Goal: Browse casually

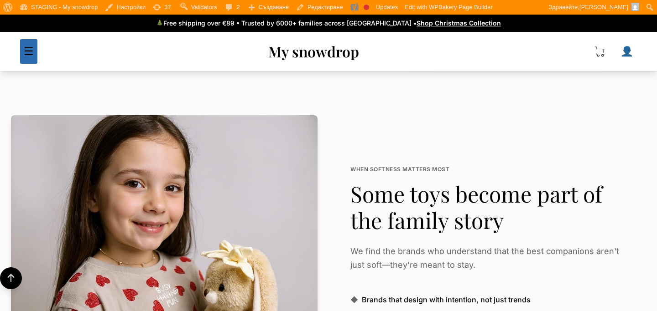
scroll to position [1721, 0]
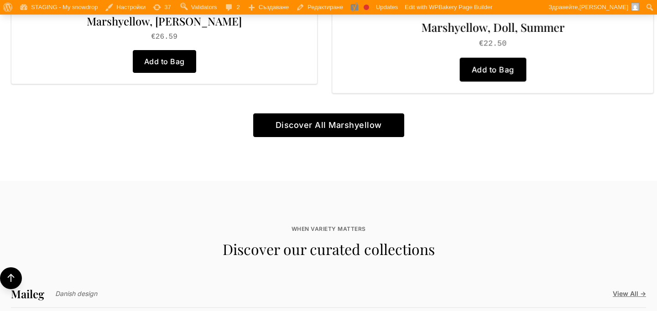
scroll to position [1720, 0]
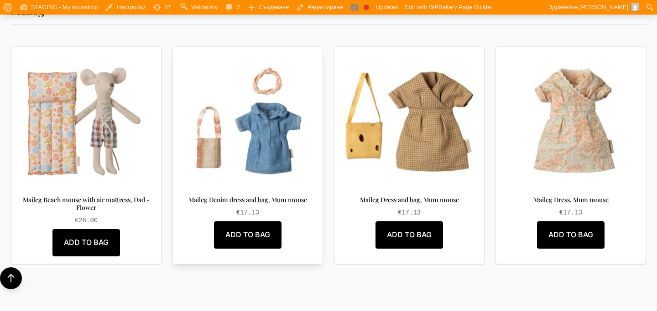
click at [263, 111] on img at bounding box center [247, 121] width 135 height 135
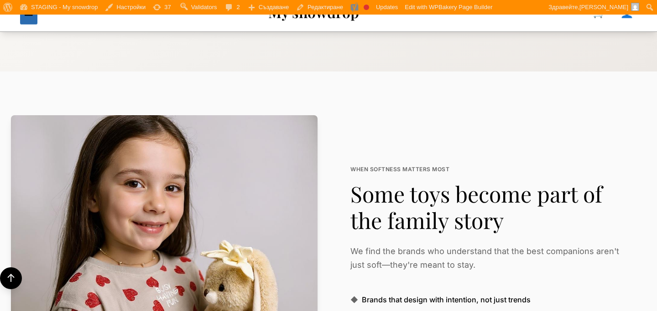
scroll to position [1720, 0]
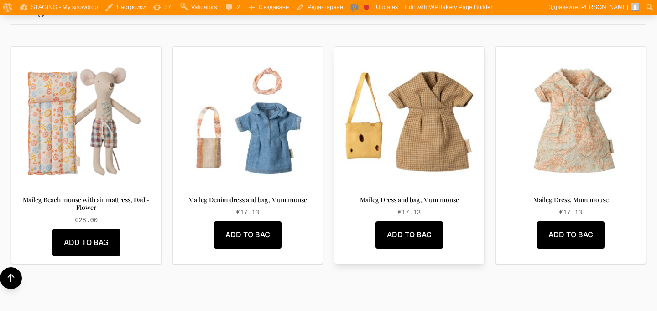
click at [455, 124] on img at bounding box center [409, 121] width 135 height 135
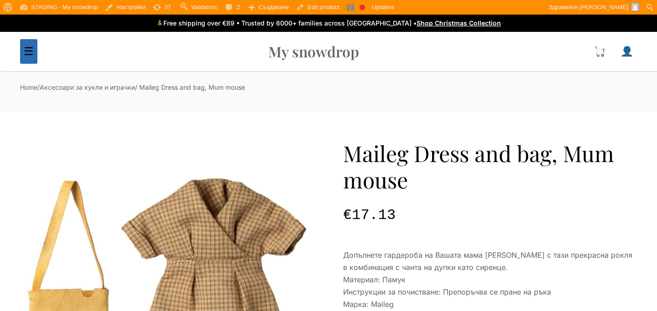
click at [329, 49] on link "My snowdrop" at bounding box center [313, 51] width 91 height 20
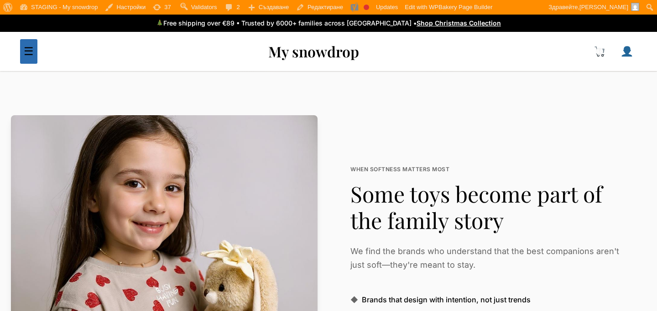
click at [360, 106] on section "Exclusive Retailer of Marshyellow WHEN SOFTNESS MATTERS MOST Some toys become p…" at bounding box center [328, 269] width 657 height 394
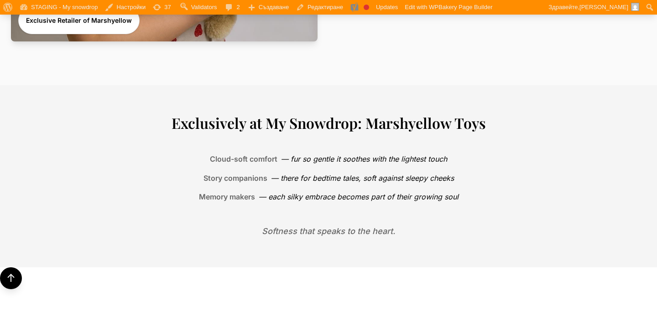
scroll to position [411, 0]
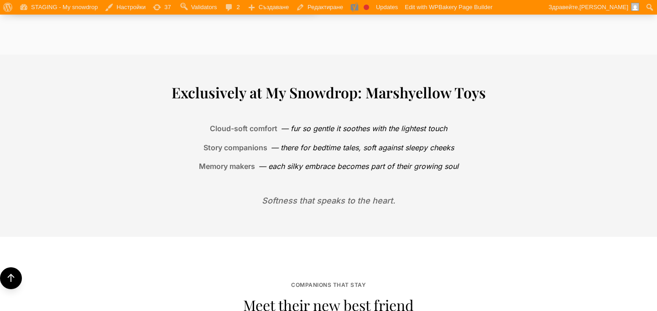
click at [403, 87] on h2 "Exclusively at My Snowdrop: Marshyellow Toys" at bounding box center [328, 92] width 547 height 17
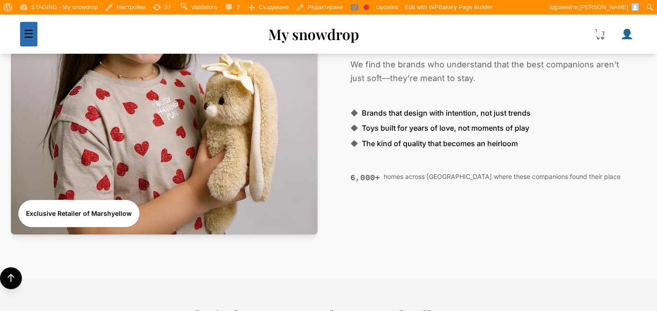
scroll to position [120, 0]
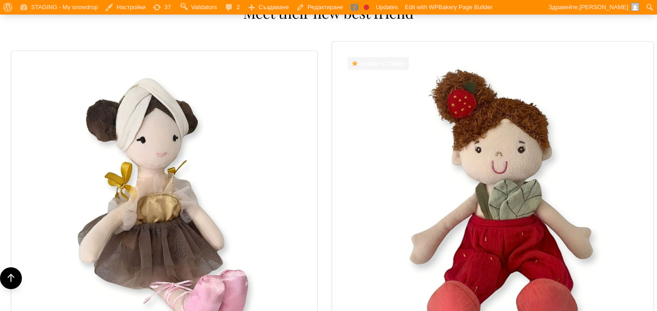
scroll to position [887, 0]
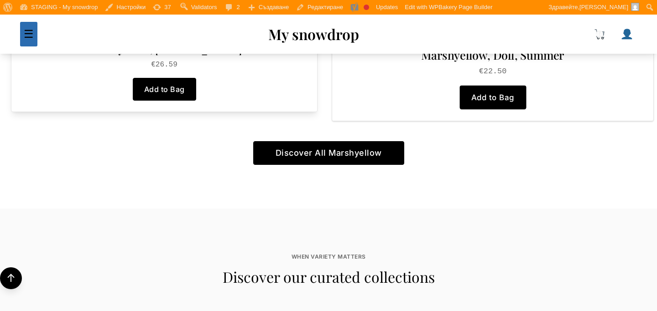
scroll to position [1343, 0]
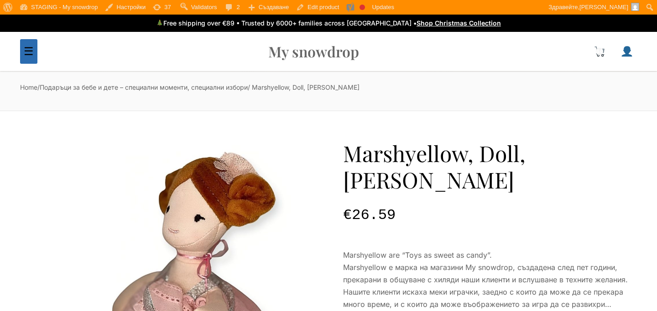
click at [285, 46] on link "My snowdrop" at bounding box center [313, 51] width 91 height 20
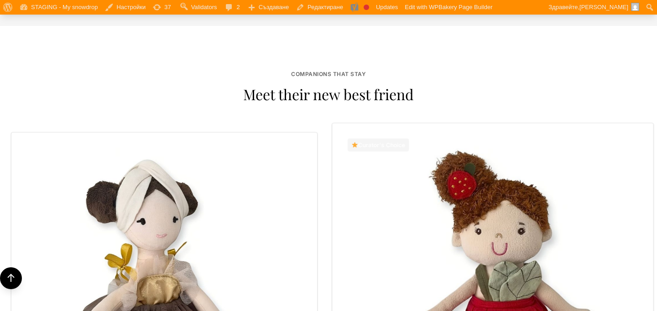
scroll to position [683, 0]
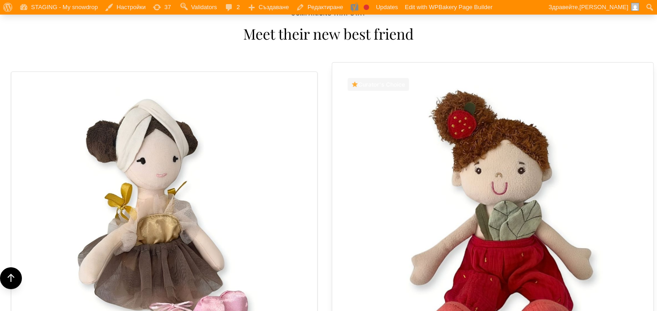
click at [423, 256] on img at bounding box center [492, 223] width 298 height 298
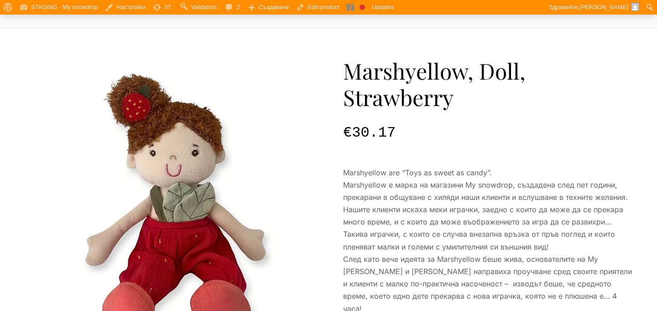
scroll to position [82, 0]
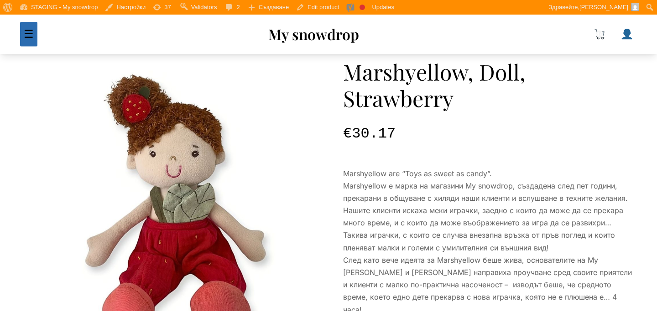
click at [320, 45] on div "☰ My snowdrop GIFTS Gift Voucher Gifts for babies / Newborns Gifts for baby sho…" at bounding box center [328, 34] width 638 height 39
click at [320, 43] on link "My snowdrop" at bounding box center [313, 34] width 91 height 20
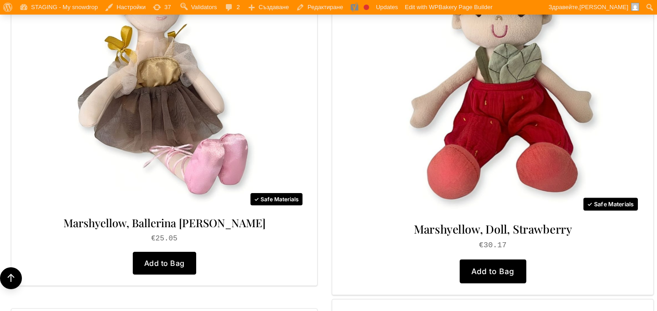
scroll to position [855, 0]
